Goal: Navigation & Orientation: Find specific page/section

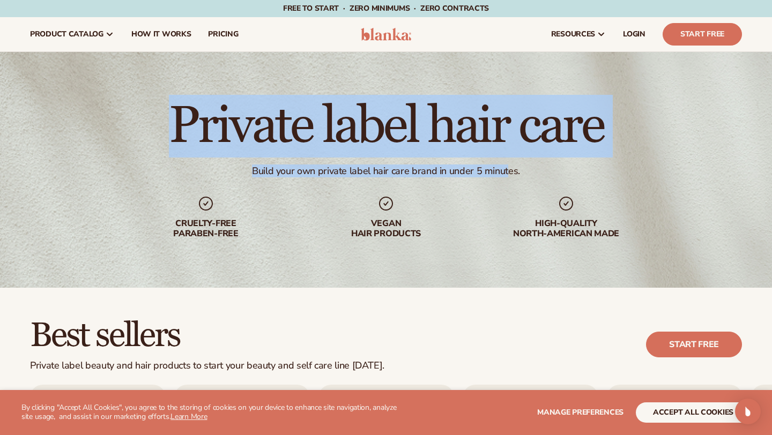
drag, startPoint x: 172, startPoint y: 112, endPoint x: 505, endPoint y: 174, distance: 339.1
click at [505, 174] on div "Private label hair care Build your own private label hair care brand in under 5…" at bounding box center [386, 170] width 772 height 236
click at [503, 174] on div "Build your own private label hair care brand in under 5 minutes." at bounding box center [386, 171] width 268 height 12
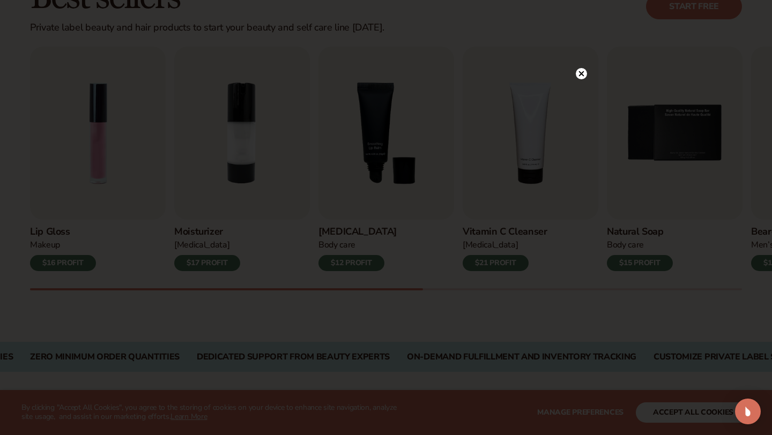
scroll to position [340, 0]
click at [582, 72] on icon at bounding box center [581, 73] width 5 height 5
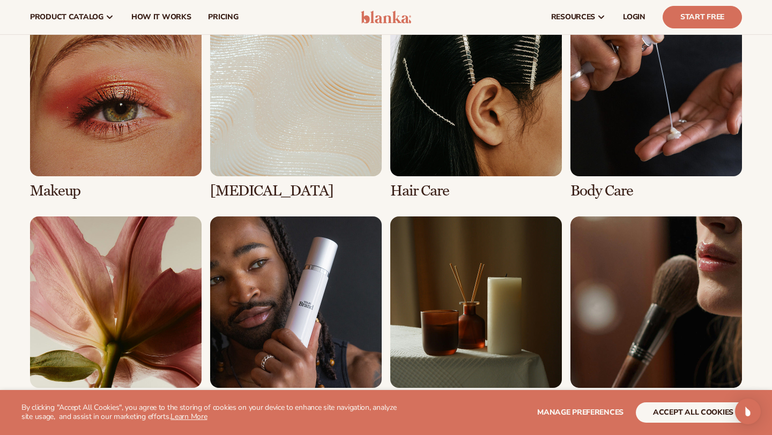
scroll to position [787, 0]
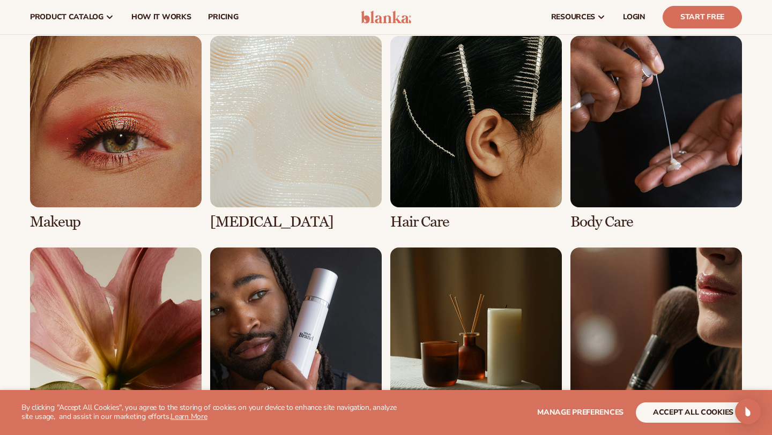
click at [487, 189] on link "3 / 8" at bounding box center [476, 133] width 172 height 195
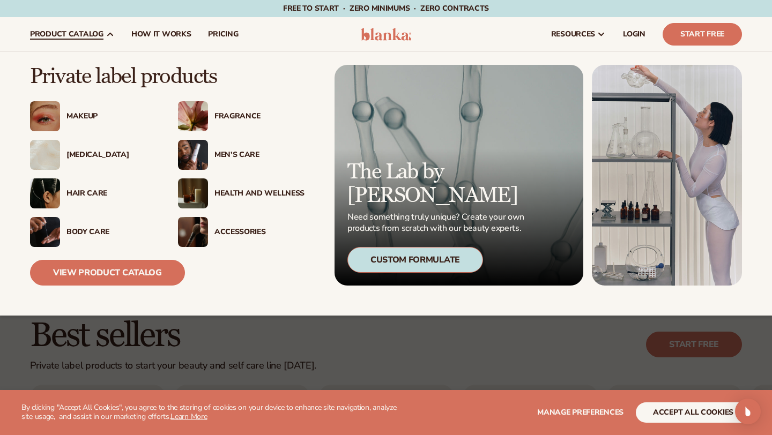
click at [77, 194] on div "Hair Care" at bounding box center [111, 193] width 90 height 9
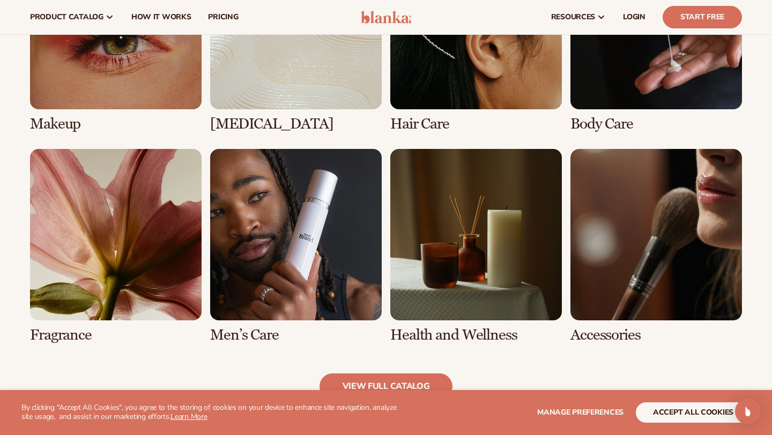
scroll to position [862, 0]
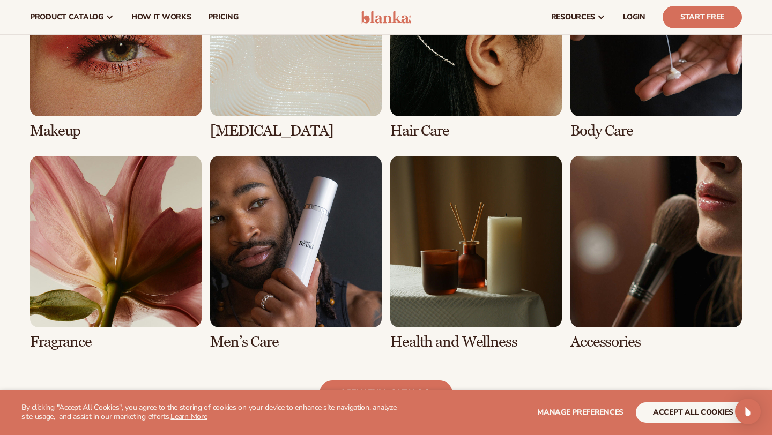
click at [448, 101] on link "3 / 8" at bounding box center [476, 42] width 172 height 195
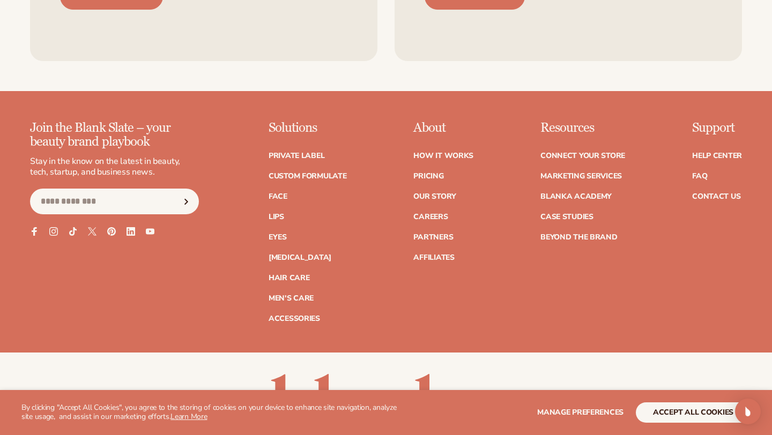
scroll to position [1837, 0]
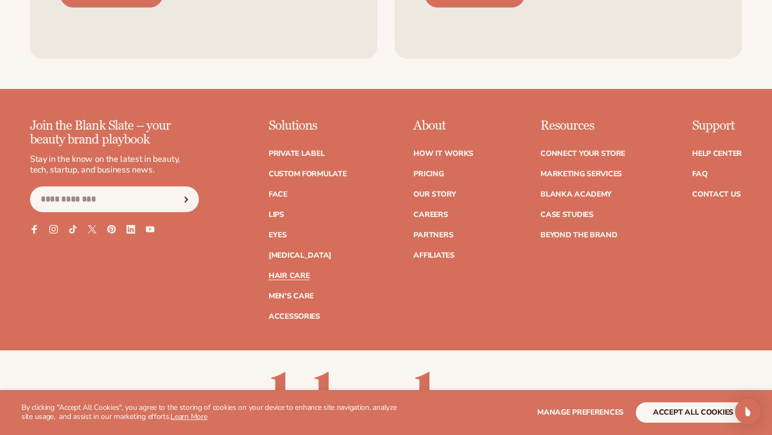
click at [290, 272] on link "Hair Care" at bounding box center [289, 276] width 41 height 8
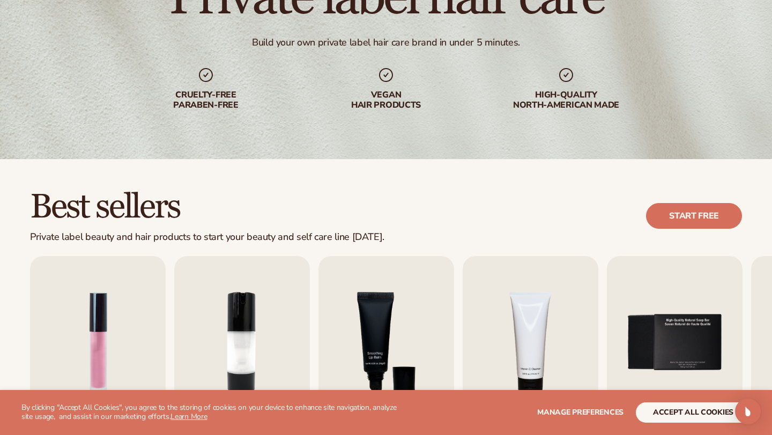
scroll to position [131, 0]
